Goal: Information Seeking & Learning: Learn about a topic

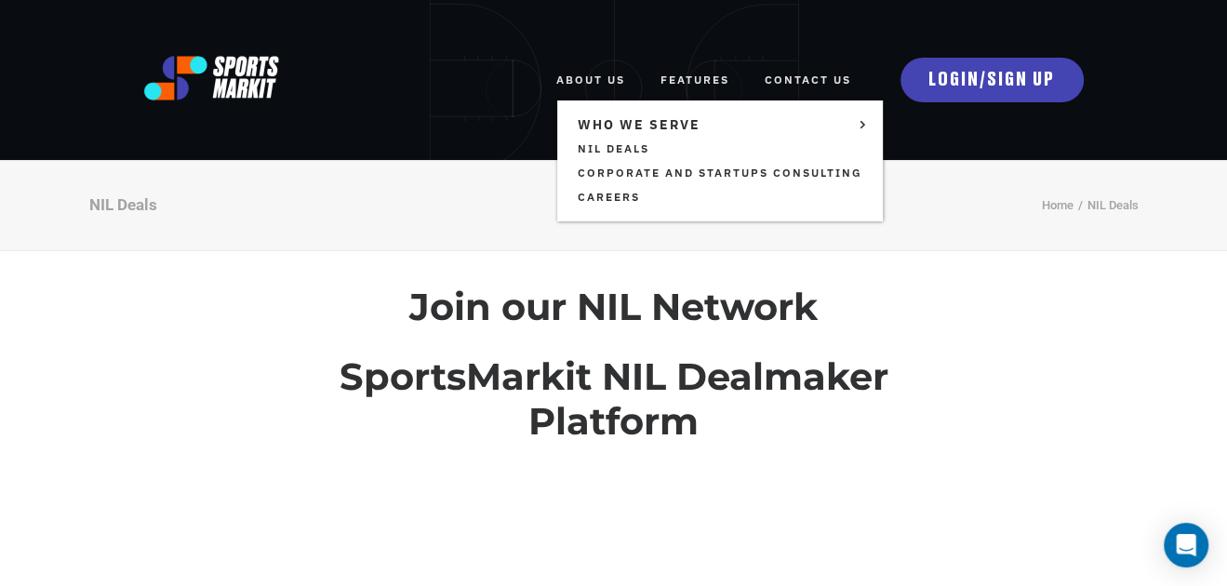
click at [599, 78] on link "ABOUT US" at bounding box center [590, 80] width 69 height 41
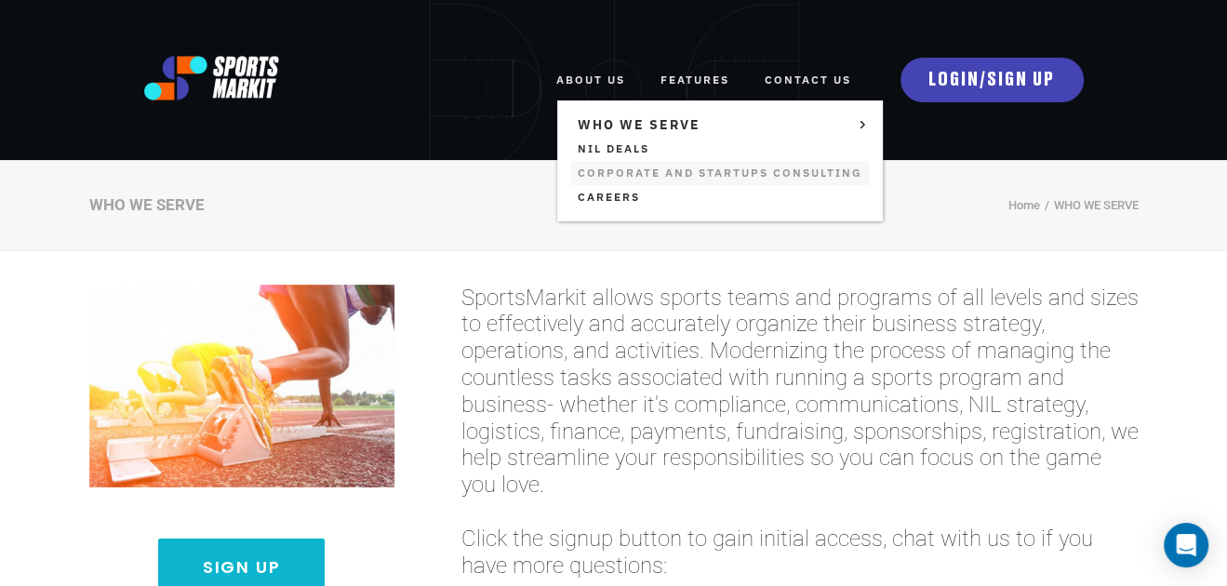
click at [610, 177] on link "Corporate and Startups Consulting" at bounding box center [720, 173] width 298 height 24
